Goal: Find specific page/section

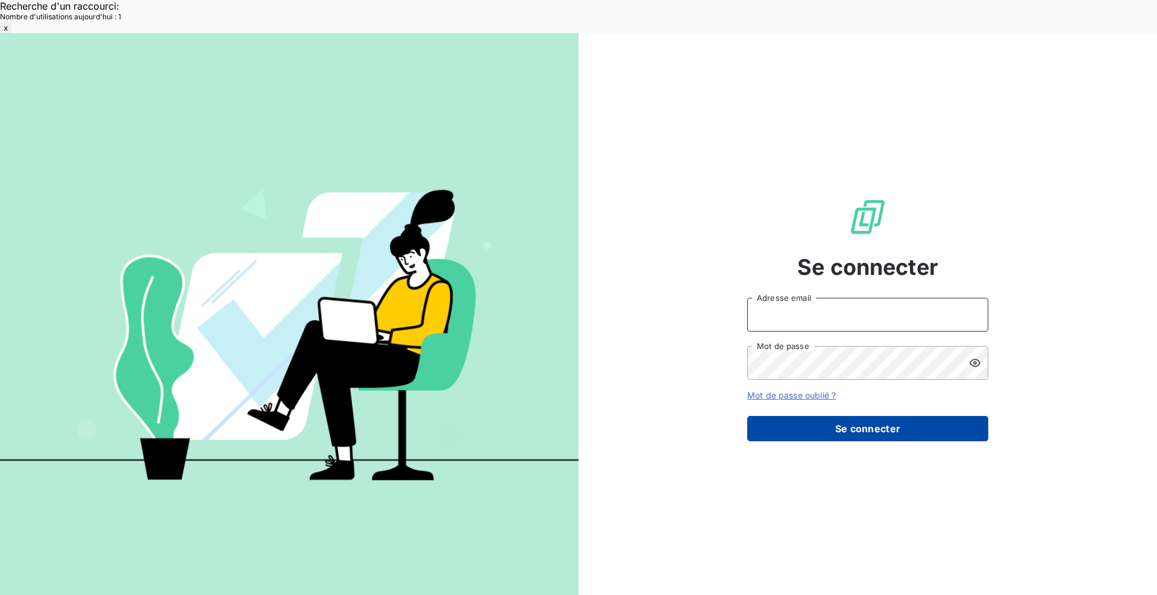
type input "met-france@recouvrement.met.com"
click at [856, 416] on button "Se connecter" at bounding box center [867, 428] width 241 height 25
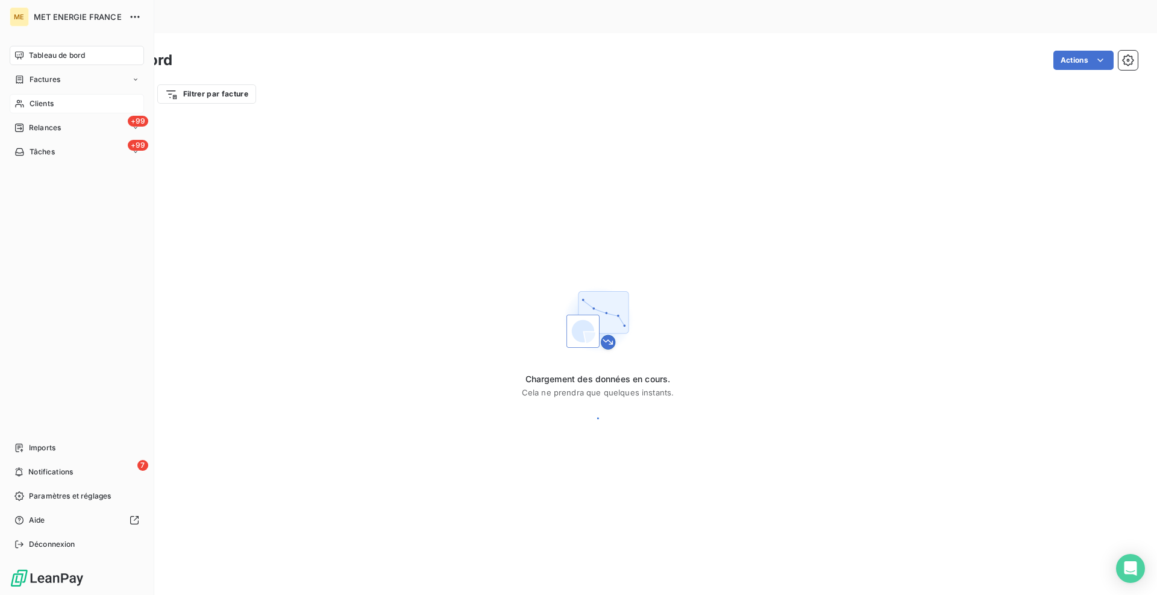
click at [27, 105] on div "Clients" at bounding box center [77, 103] width 134 height 19
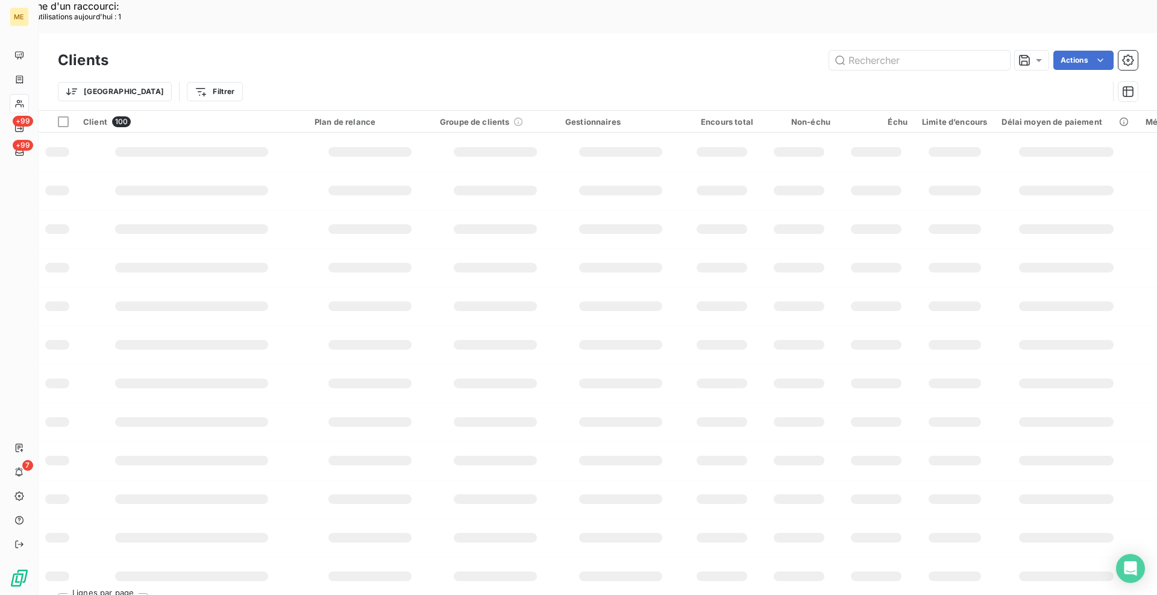
click at [988, 51] on input "text" at bounding box center [919, 60] width 181 height 19
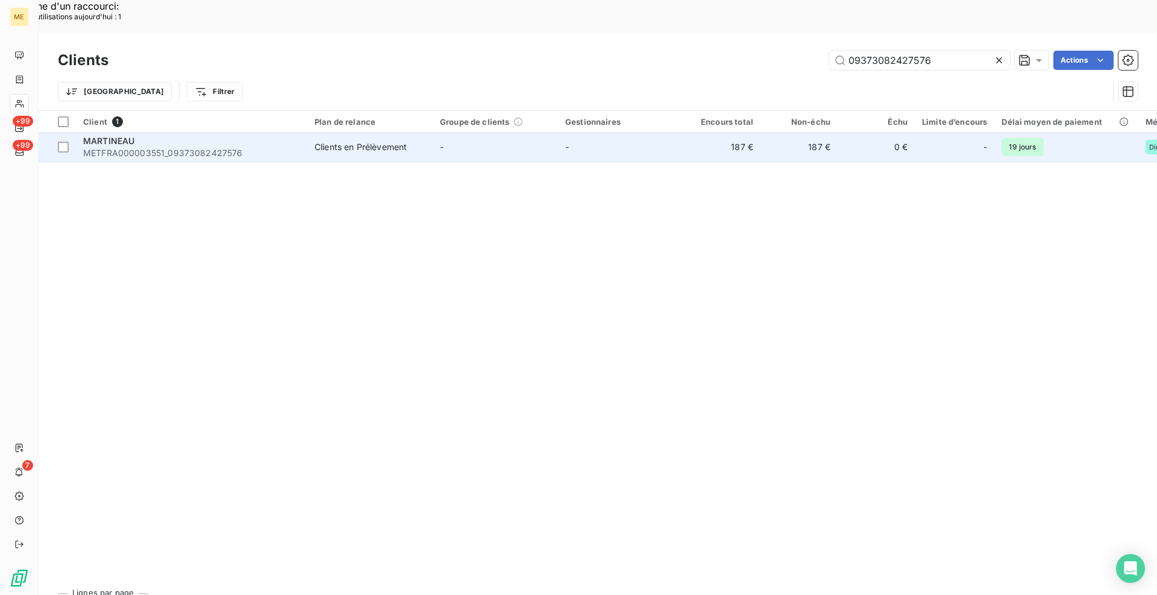
type input "09373082427576"
click at [243, 147] on span "METFRA000003551_09373082427576" at bounding box center [191, 153] width 217 height 12
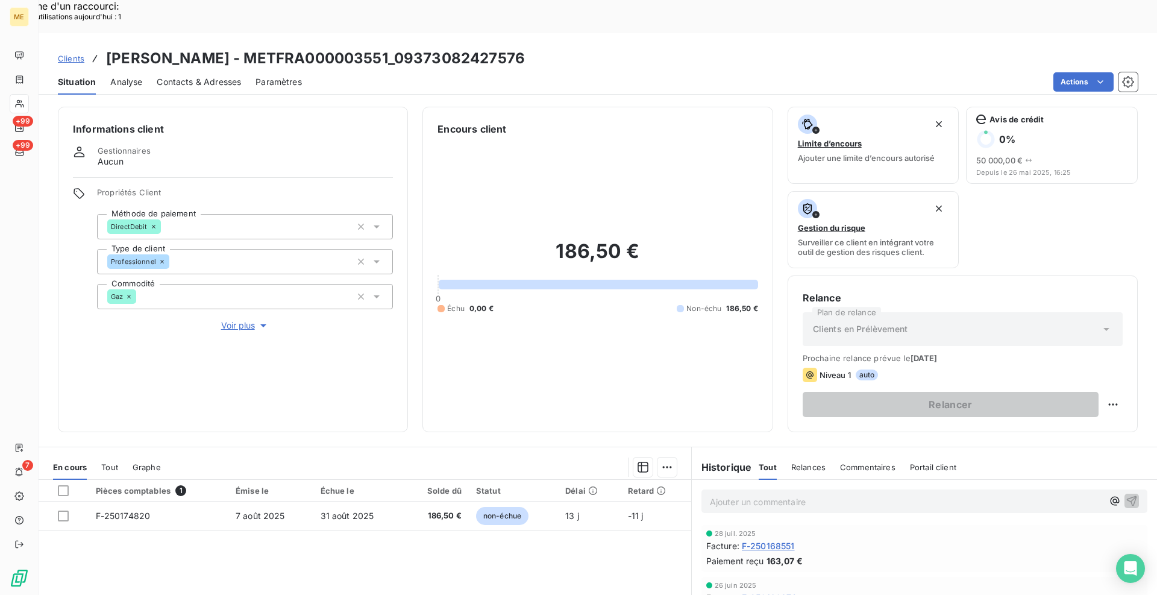
click at [220, 76] on span "Contacts & Adresses" at bounding box center [199, 82] width 84 height 12
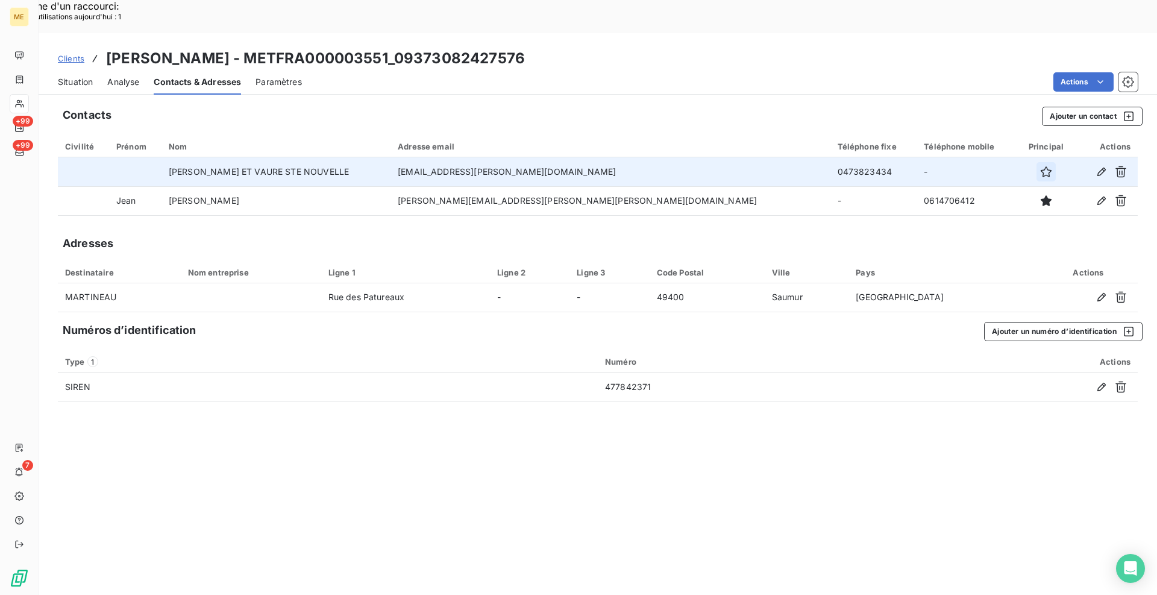
click at [1040, 166] on icon "button" at bounding box center [1046, 172] width 12 height 12
click at [83, 76] on span "Situation" at bounding box center [75, 82] width 35 height 12
